Goal: Transaction & Acquisition: Purchase product/service

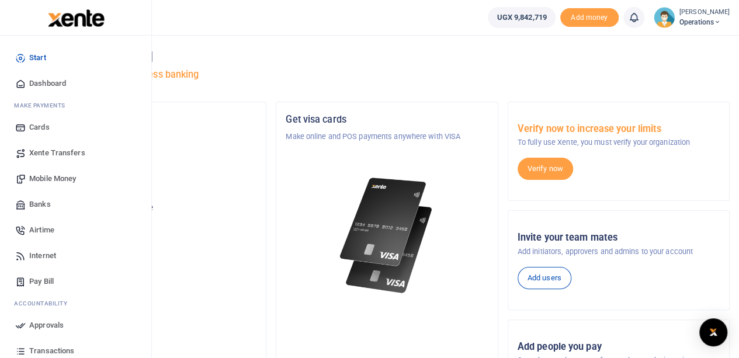
click at [58, 178] on span "Mobile Money" at bounding box center [52, 179] width 47 height 12
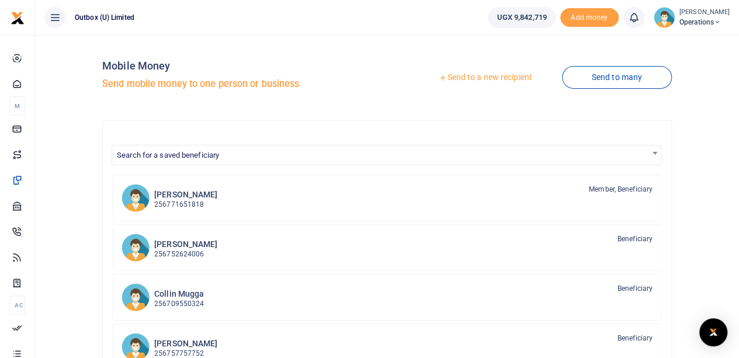
click at [488, 78] on link "Send to a new recipient" at bounding box center [485, 77] width 152 height 21
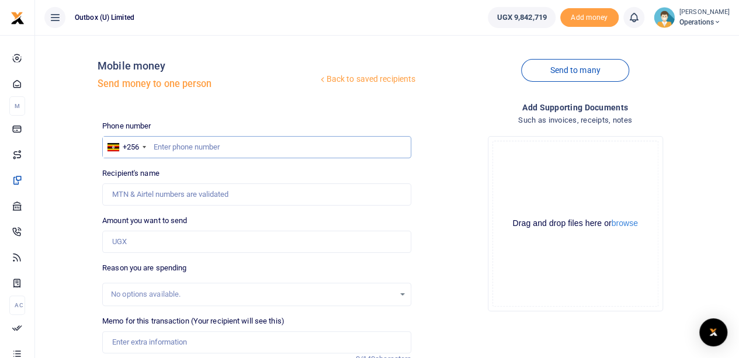
click at [195, 146] on input "text" at bounding box center [256, 147] width 309 height 22
type input "0750843778"
click at [158, 147] on input "0750843778" at bounding box center [256, 147] width 309 height 22
type input "Patrick Serunjogi"
type input "750843778"
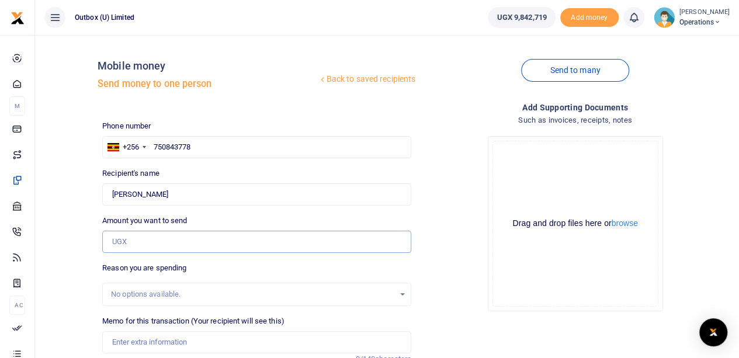
click at [150, 241] on input "Amount you want to send" at bounding box center [256, 242] width 309 height 22
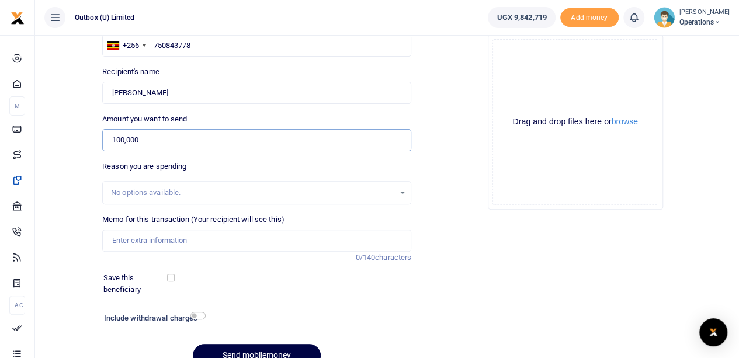
scroll to position [158, 0]
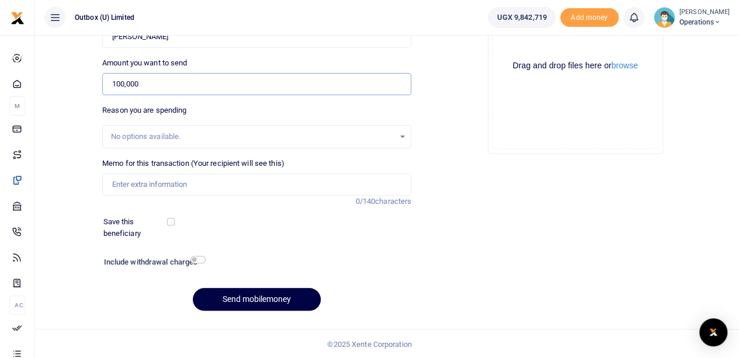
type input "100,000"
click at [158, 182] on input "Memo for this transaction (Your recipient will see this)" at bounding box center [256, 185] width 309 height 22
type input "OULOPS"
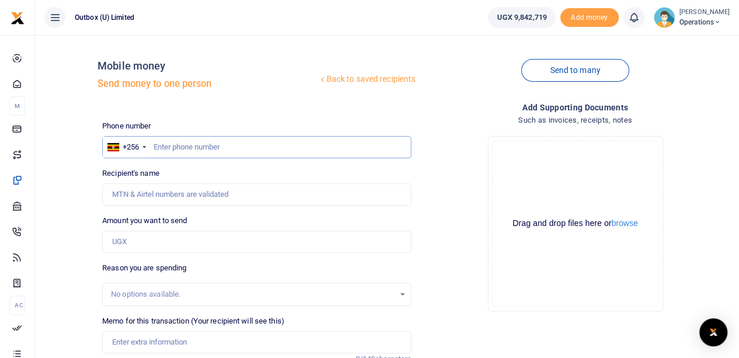
click at [182, 148] on input "text" at bounding box center [256, 147] width 309 height 22
type input "750843778"
type input "Patrick Serunjogi"
type input "750843778"
click at [151, 244] on input "Amount you want to send" at bounding box center [256, 242] width 309 height 22
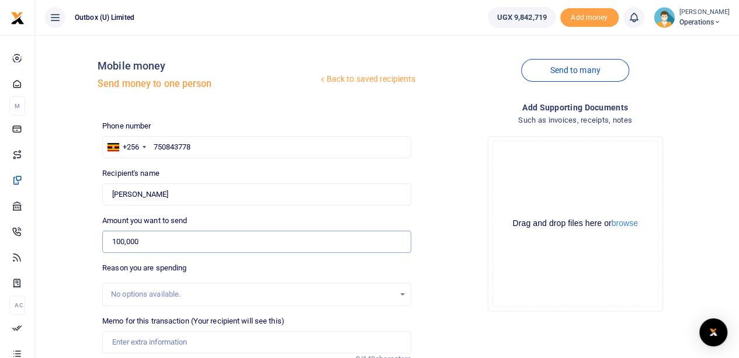
type input "100,000"
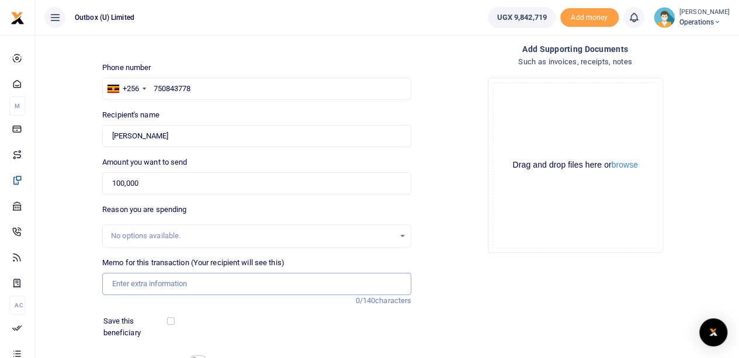
drag, startPoint x: 136, startPoint y: 277, endPoint x: 137, endPoint y: 283, distance: 5.9
click at [137, 283] on input "Memo for this transaction (Your recipient will see this)" at bounding box center [256, 284] width 309 height 22
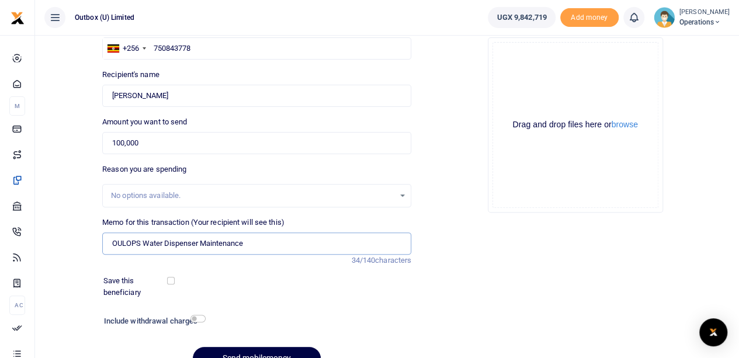
scroll to position [117, 0]
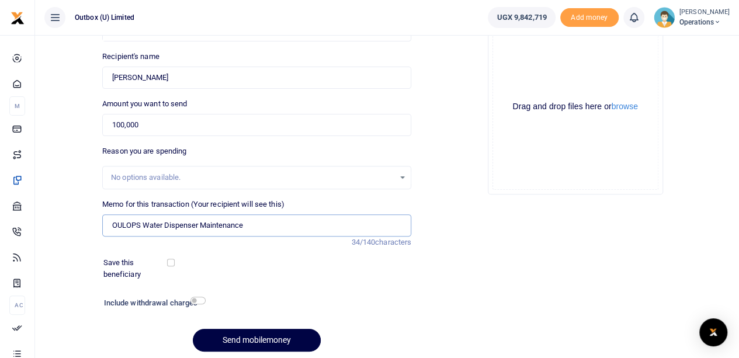
type input "OULOPS Water Dispenser Maintenance"
click at [199, 301] on input "checkbox" at bounding box center [197, 301] width 15 height 8
checkbox input "true"
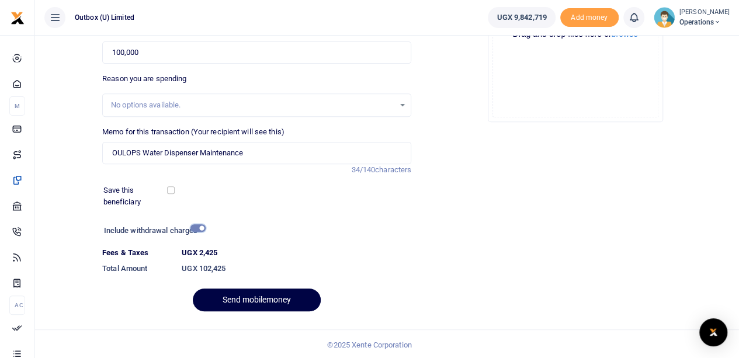
scroll to position [190, 0]
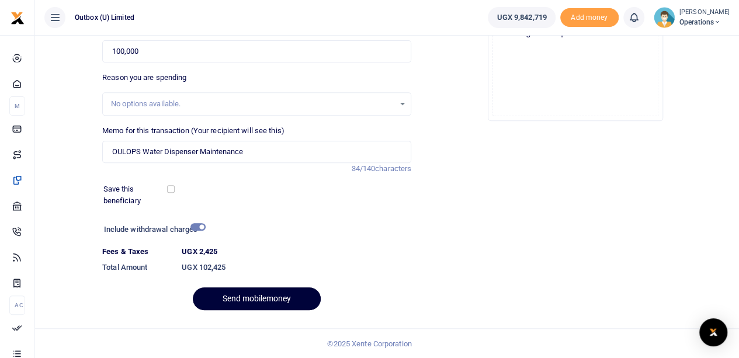
click at [251, 301] on button "Send mobilemoney" at bounding box center [257, 298] width 128 height 23
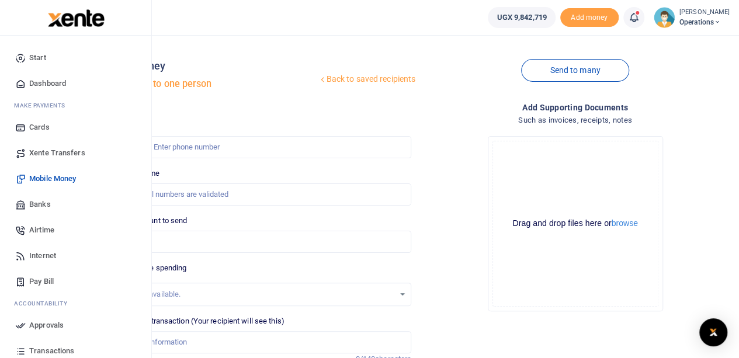
click at [45, 85] on span "Dashboard" at bounding box center [47, 84] width 37 height 12
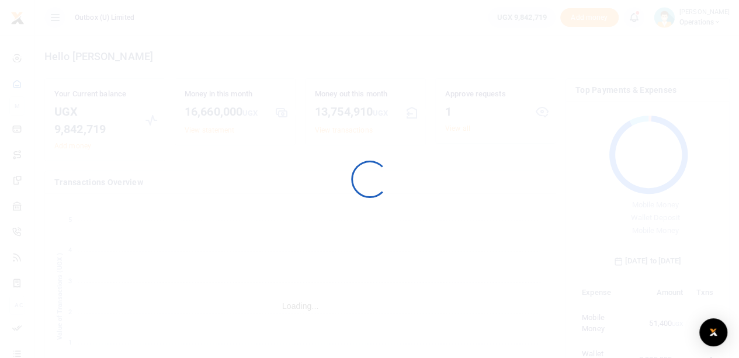
scroll to position [155, 136]
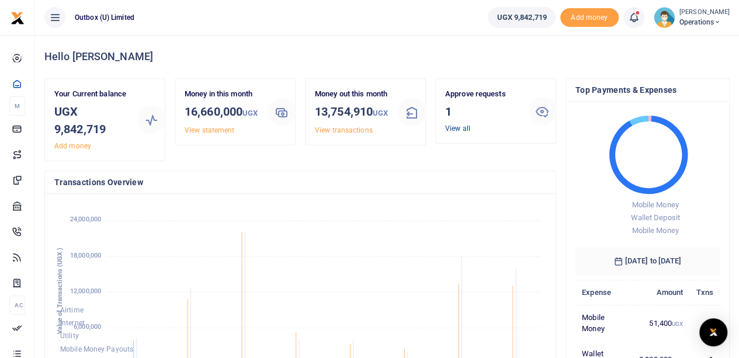
click at [457, 130] on link "View all" at bounding box center [457, 128] width 25 height 8
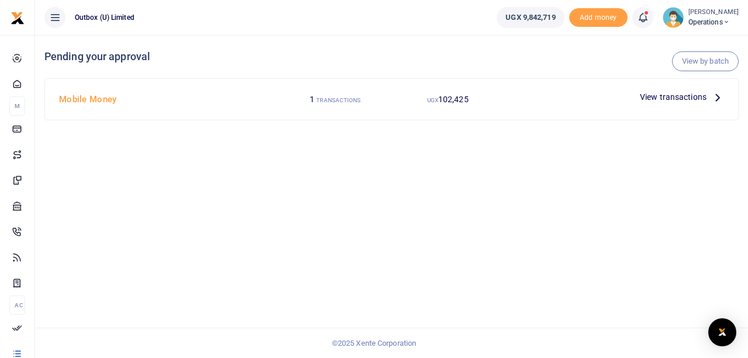
click at [668, 96] on span "View transactions" at bounding box center [673, 97] width 67 height 13
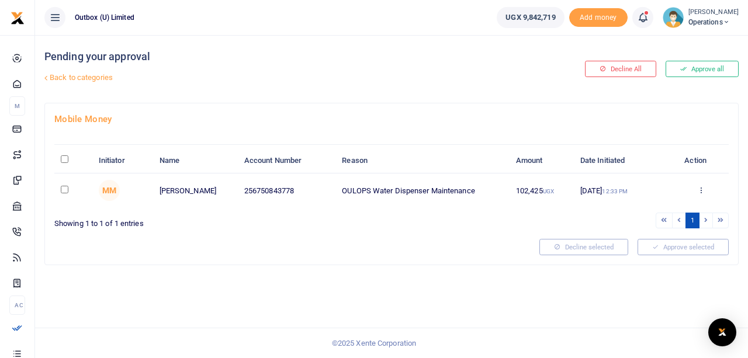
click at [67, 190] on input "checkbox" at bounding box center [65, 190] width 8 height 8
checkbox input "true"
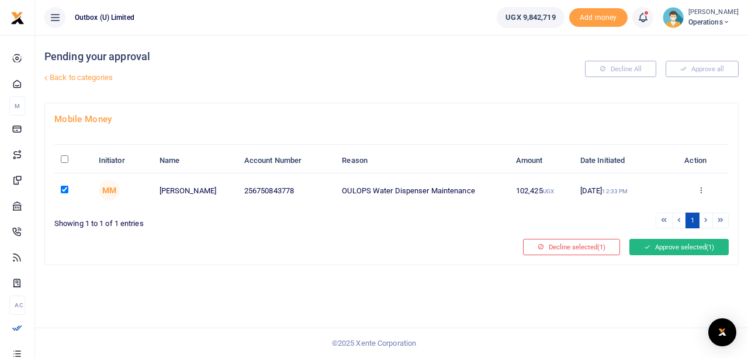
click at [690, 246] on button "Approve selected (1)" at bounding box center [678, 247] width 99 height 16
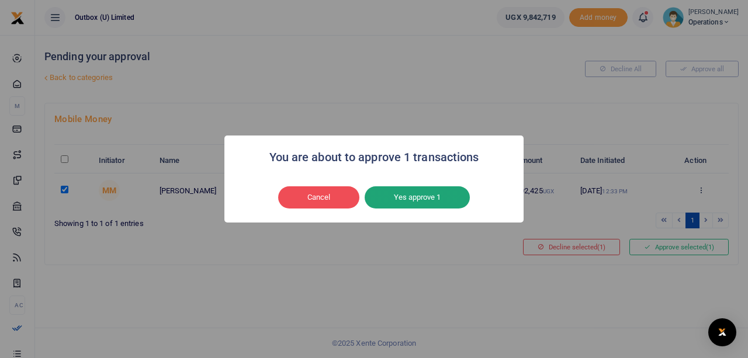
click at [430, 199] on button "Yes approve 1" at bounding box center [417, 197] width 105 height 22
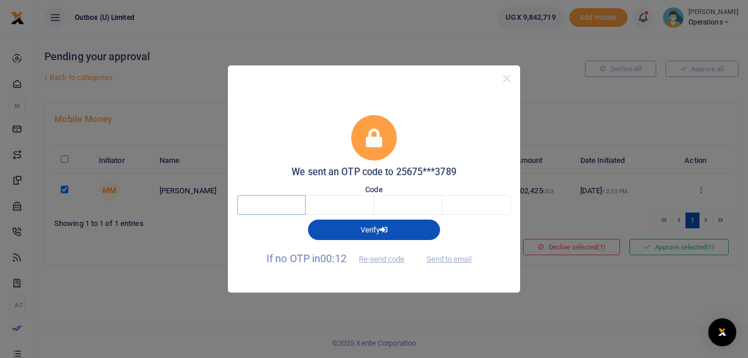
click at [265, 210] on input "text" at bounding box center [271, 205] width 68 height 20
type input "9"
type input "8"
type input "3"
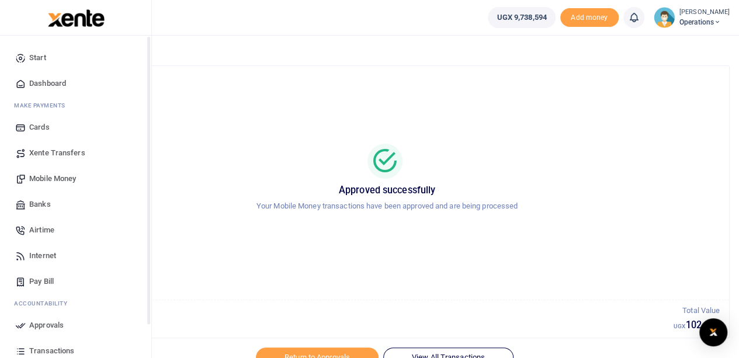
click at [51, 85] on span "Dashboard" at bounding box center [47, 84] width 37 height 12
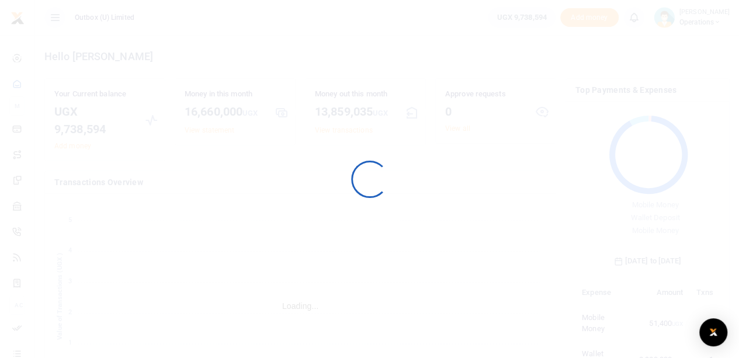
scroll to position [155, 136]
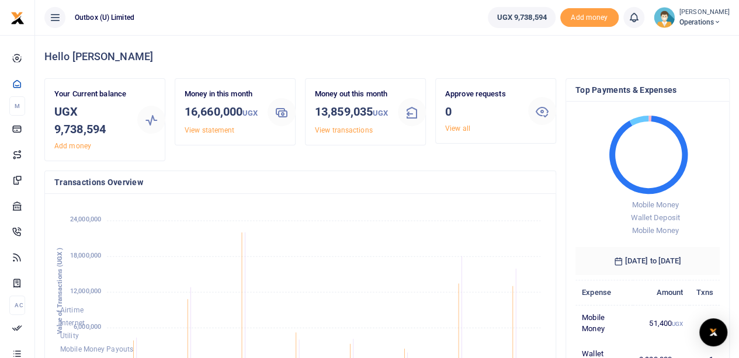
click at [702, 23] on span "Operations" at bounding box center [704, 22] width 50 height 11
click at [669, 82] on link "Logout" at bounding box center [676, 85] width 92 height 16
